Goal: Transaction & Acquisition: Obtain resource

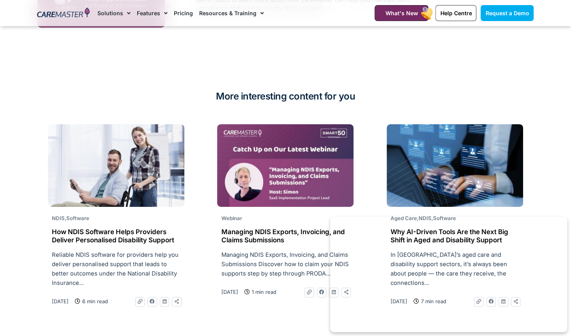
scroll to position [1886, 0]
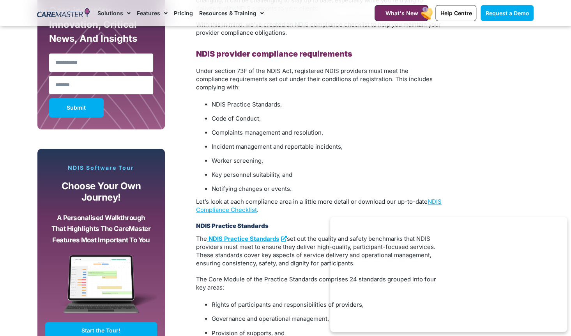
scroll to position [530, 0]
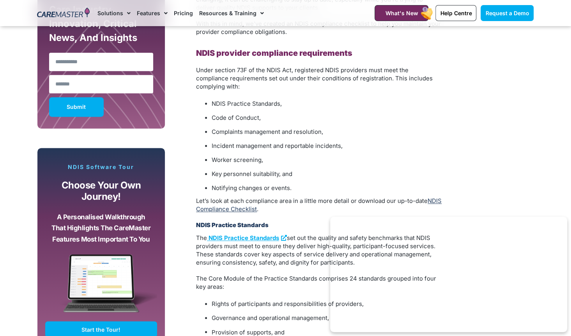
click at [249, 201] on link "NDIS Compliance Checklist" at bounding box center [319, 205] width 246 height 16
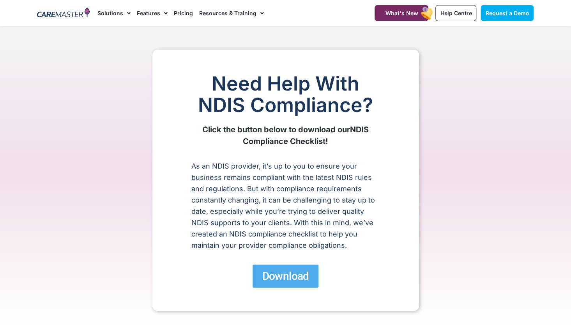
click at [281, 263] on div "Need Help With NDIS Compliance? Click the button below to download our NDIS Com…" at bounding box center [285, 179] width 267 height 261
click at [277, 276] on span "Download" at bounding box center [285, 276] width 47 height 14
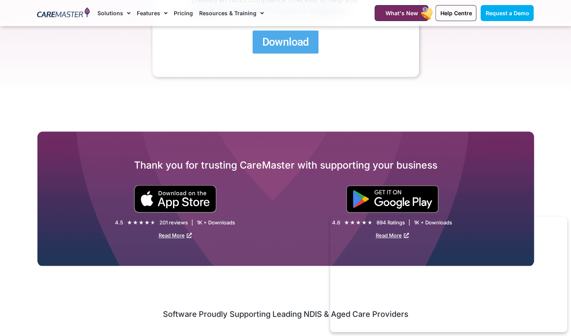
scroll to position [171, 0]
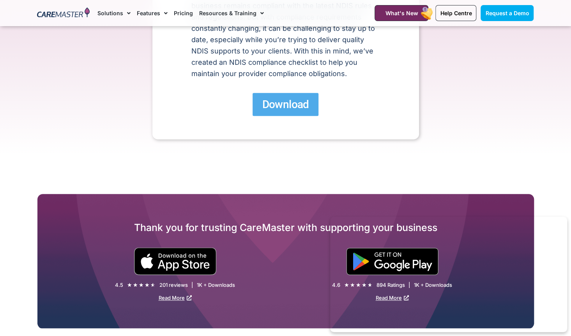
click at [263, 105] on span "Download" at bounding box center [285, 104] width 47 height 14
